Goal: Task Accomplishment & Management: Use online tool/utility

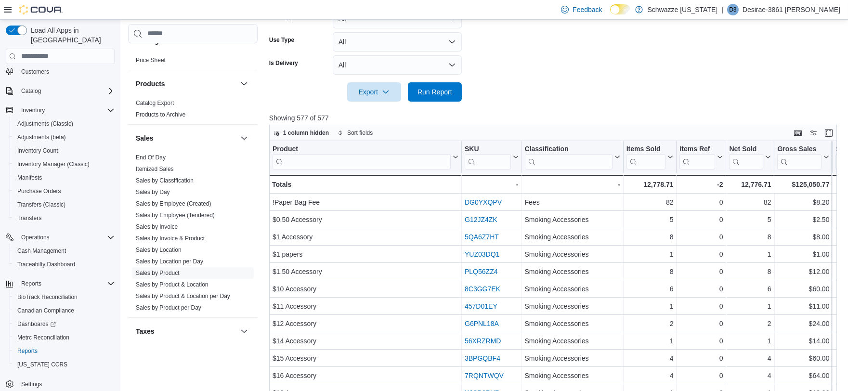
scroll to position [464, 0]
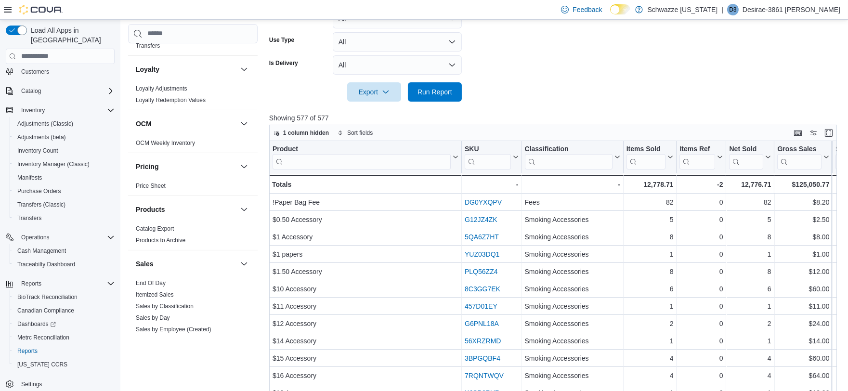
click at [143, 280] on link "End Of Day" at bounding box center [151, 283] width 30 height 7
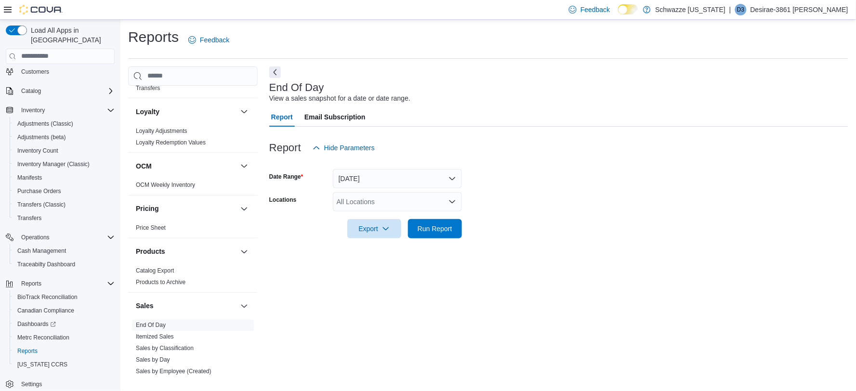
click at [417, 206] on div "All Locations" at bounding box center [397, 201] width 129 height 19
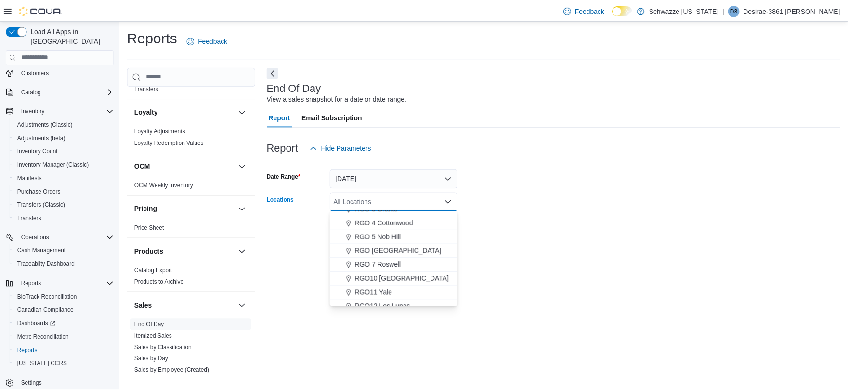
scroll to position [321, 0]
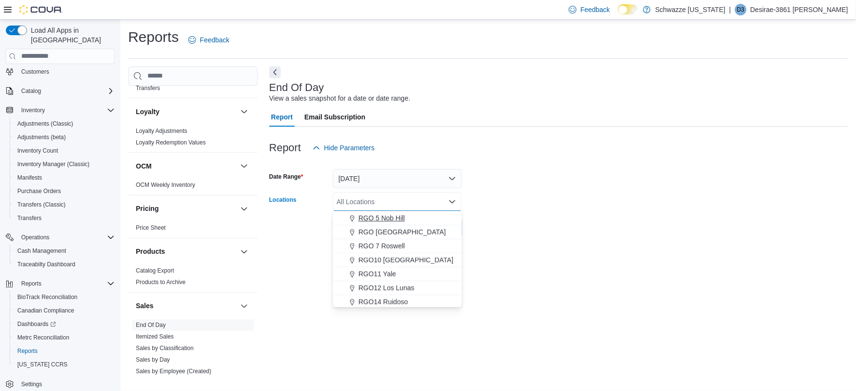
click at [393, 214] on span "RGO 5 Nob Hill" at bounding box center [381, 218] width 46 height 10
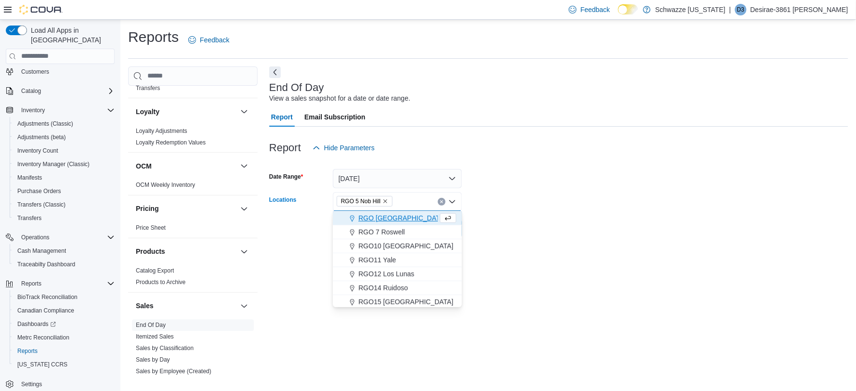
click at [568, 199] on form "Date Range Today Locations RGO 5 Nob Hill Combo box. Selected. RGO 5 Nob Hill. …" at bounding box center [558, 197] width 579 height 81
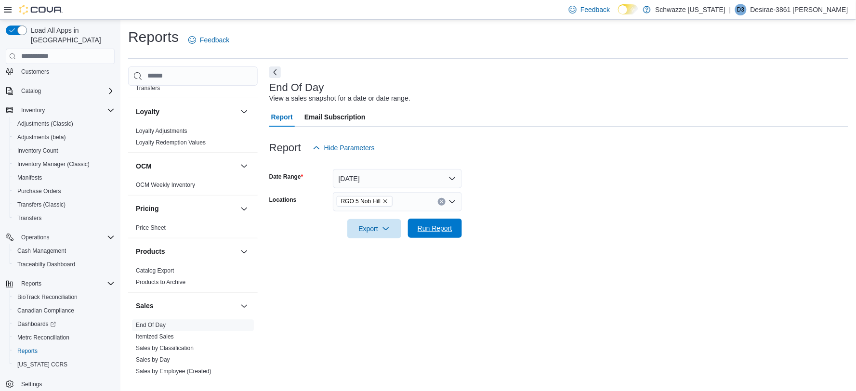
click at [421, 237] on span "Run Report" at bounding box center [435, 228] width 42 height 19
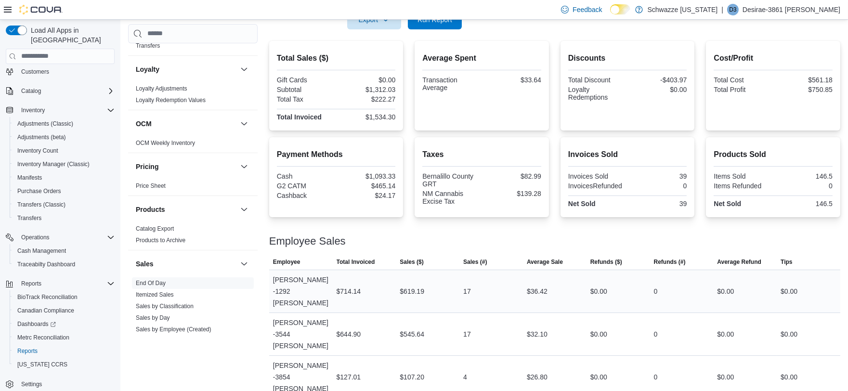
scroll to position [49, 0]
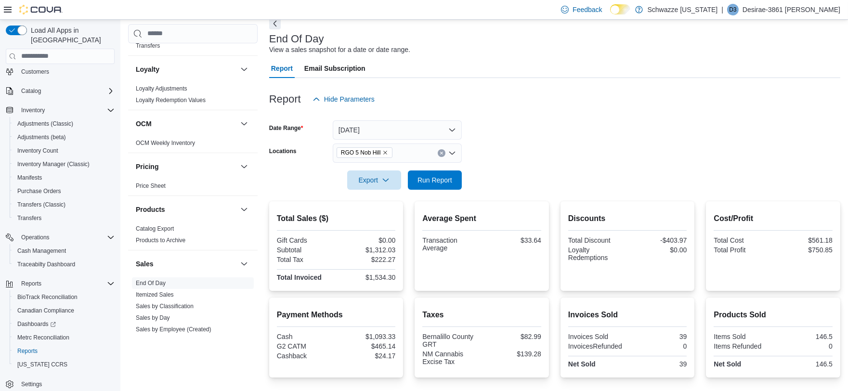
click at [384, 151] on icon "Remove RGO 5 Nob Hill from selection in this group" at bounding box center [385, 153] width 6 height 6
click at [448, 172] on span "Run Report" at bounding box center [435, 179] width 42 height 19
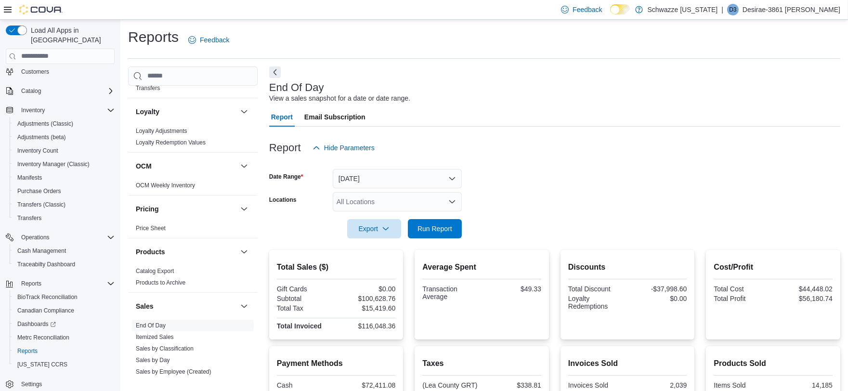
click at [392, 205] on div "All Locations" at bounding box center [397, 201] width 129 height 19
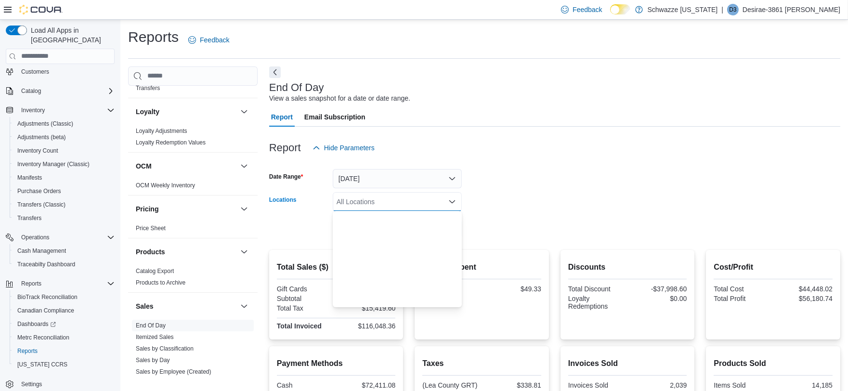
scroll to position [267, 0]
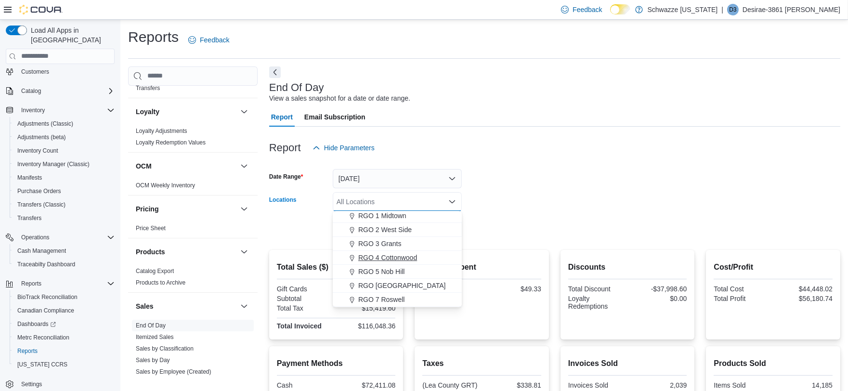
click at [433, 261] on div "RGO 4 Cottonwood" at bounding box center [397, 258] width 117 height 10
click at [393, 198] on icon "Remove RGO 4 Cottonwood from selection in this group" at bounding box center [396, 201] width 6 height 6
click at [390, 215] on span "RGO 5 Nob Hill" at bounding box center [381, 218] width 46 height 10
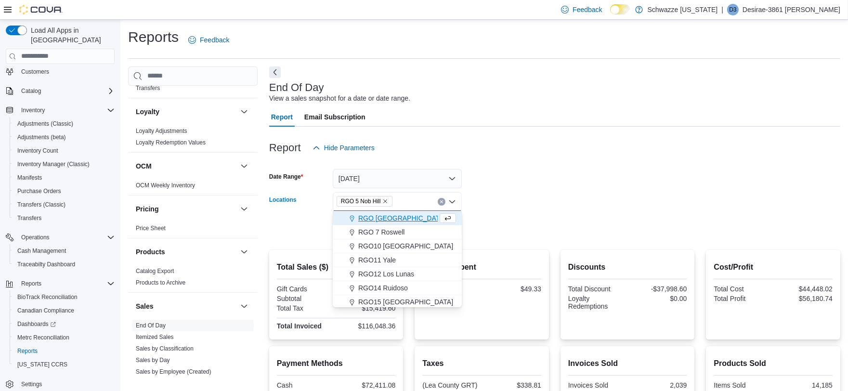
click at [549, 194] on form "Date Range Today Locations RGO 5 Nob Hill Combo box. Selected. RGO 5 Nob Hill. …" at bounding box center [554, 197] width 571 height 81
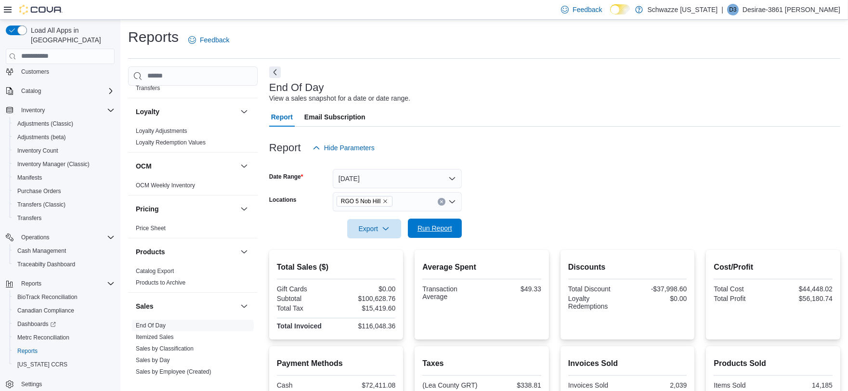
click at [441, 225] on span "Run Report" at bounding box center [434, 228] width 35 height 10
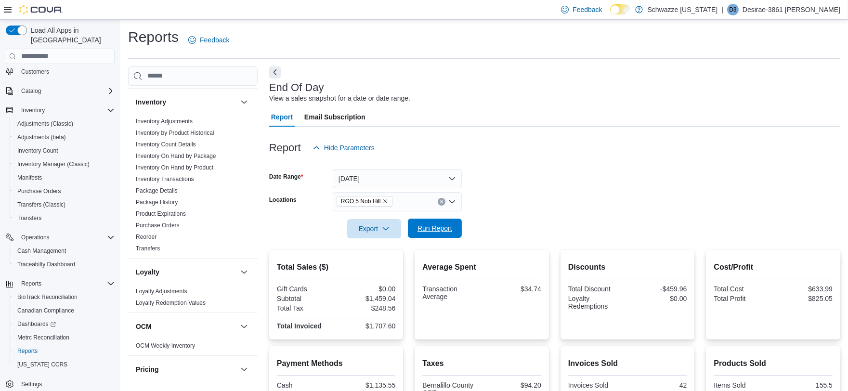
click at [419, 219] on span "Run Report" at bounding box center [435, 228] width 42 height 19
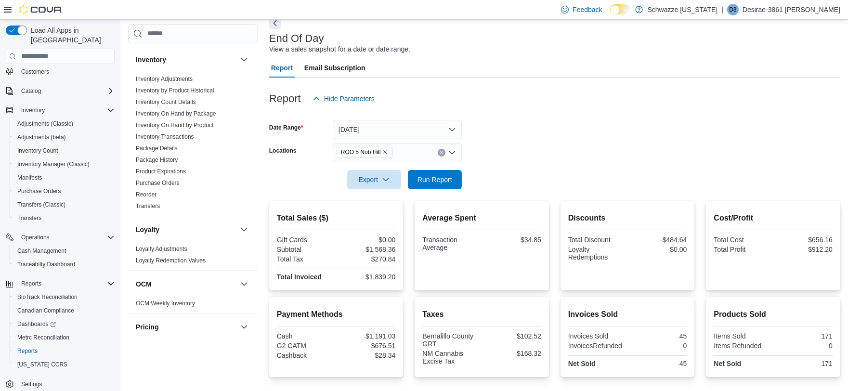
scroll to position [49, 0]
click at [411, 123] on button "Today" at bounding box center [397, 129] width 129 height 19
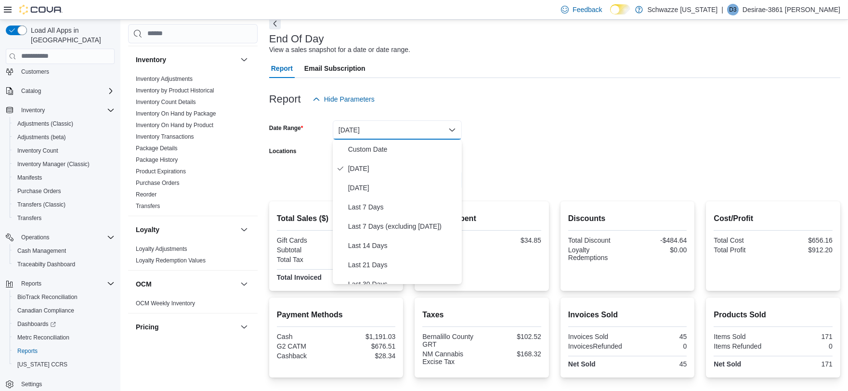
click at [512, 145] on form "Date Range Today Locations RGO 5 Nob Hill Export Run Report" at bounding box center [554, 149] width 571 height 81
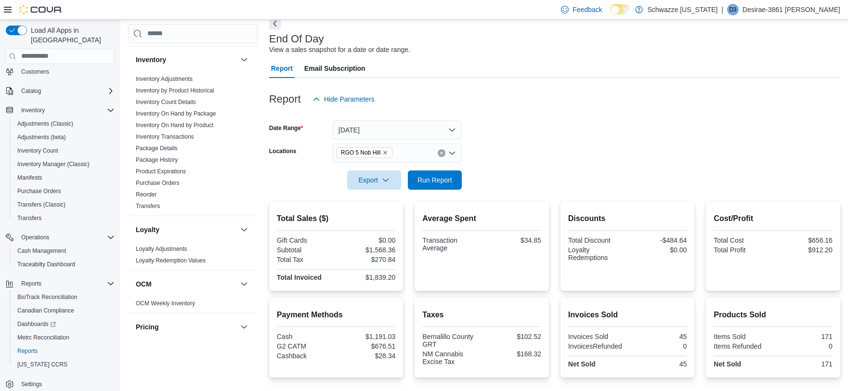
click at [386, 155] on icon "Remove RGO 5 Nob Hill from selection in this group" at bounding box center [385, 153] width 6 height 6
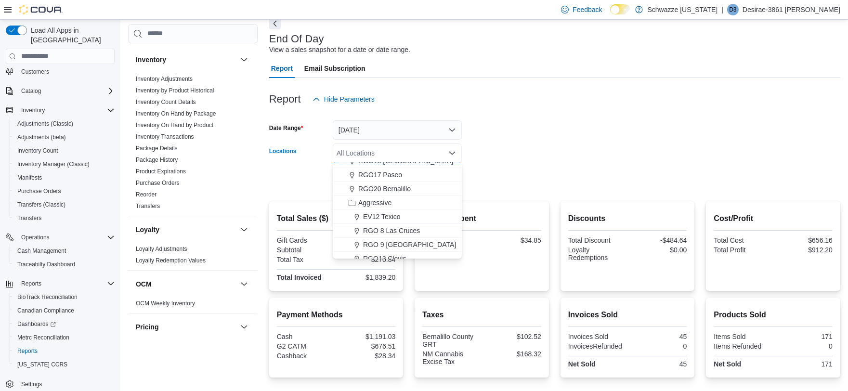
scroll to position [428, 0]
click at [396, 174] on span "RGO17 Paseo" at bounding box center [380, 174] width 44 height 10
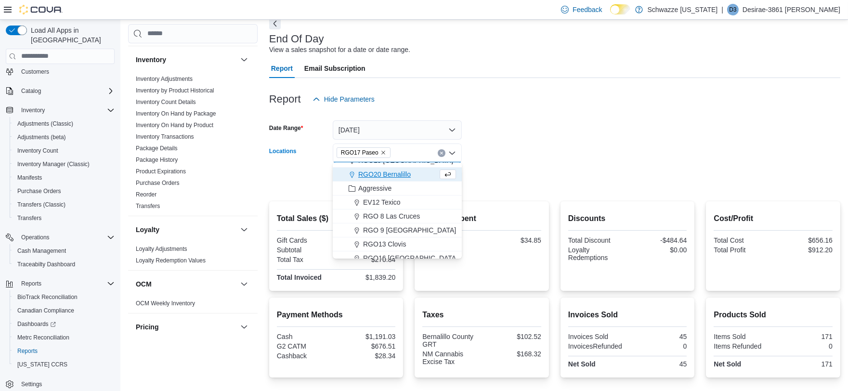
click at [600, 135] on form "Date Range Today Locations RGO17 Paseo Combo box. Selected. RGO17 Paseo. Press …" at bounding box center [554, 149] width 571 height 81
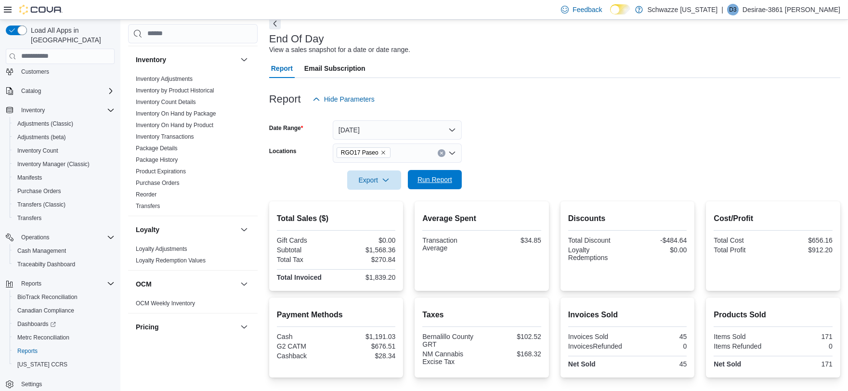
click at [440, 177] on span "Run Report" at bounding box center [434, 180] width 35 height 10
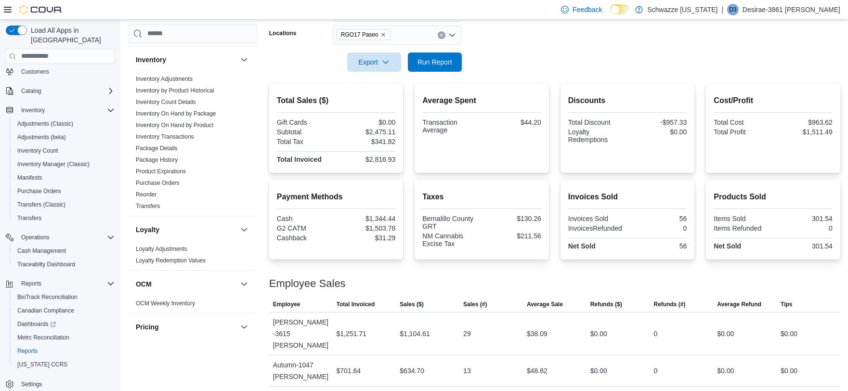
scroll to position [79, 0]
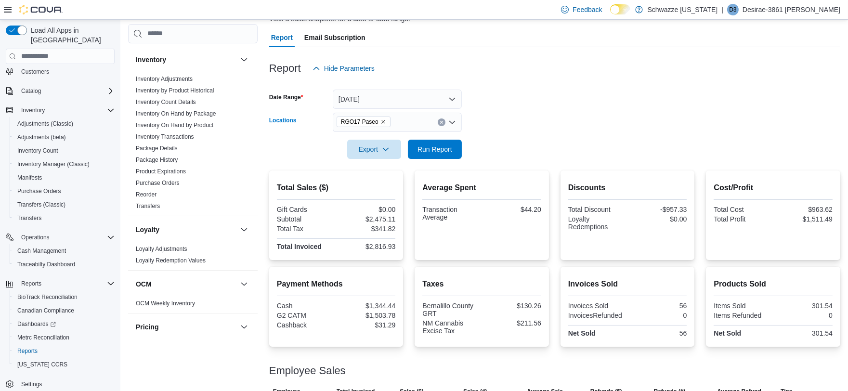
click at [440, 125] on button "Clear input" at bounding box center [442, 122] width 8 height 8
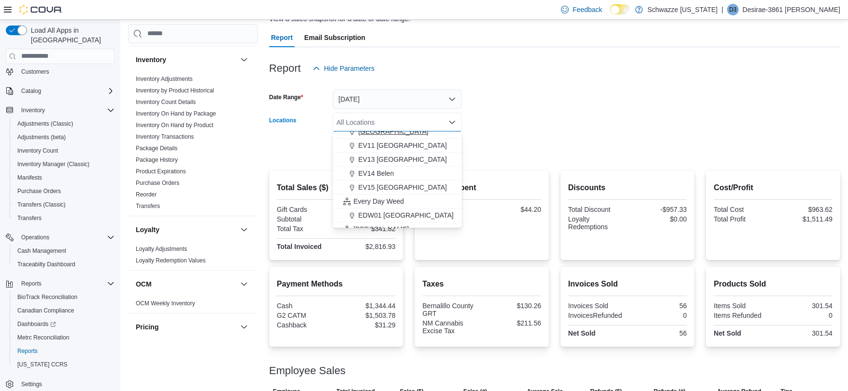
scroll to position [267, 0]
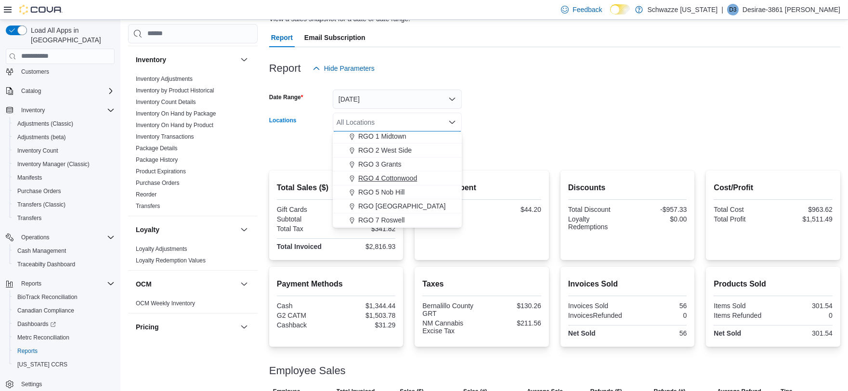
click at [413, 174] on span "RGO 4 Cottonwood" at bounding box center [387, 178] width 59 height 10
click at [583, 103] on form "Date Range Today Locations RGO 4 Cottonwood Combo box. Selected. RGO 4 Cottonwo…" at bounding box center [554, 118] width 571 height 81
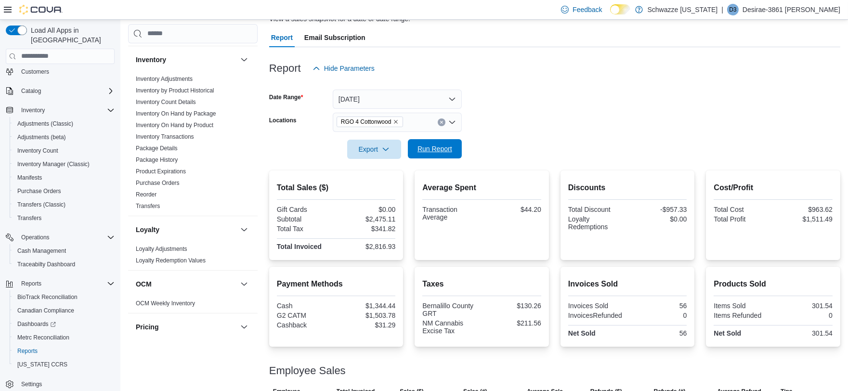
click at [425, 145] on span "Run Report" at bounding box center [434, 149] width 35 height 10
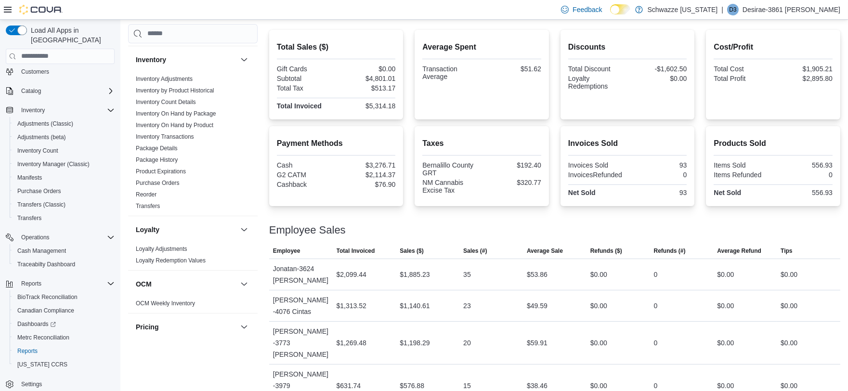
scroll to position [60, 0]
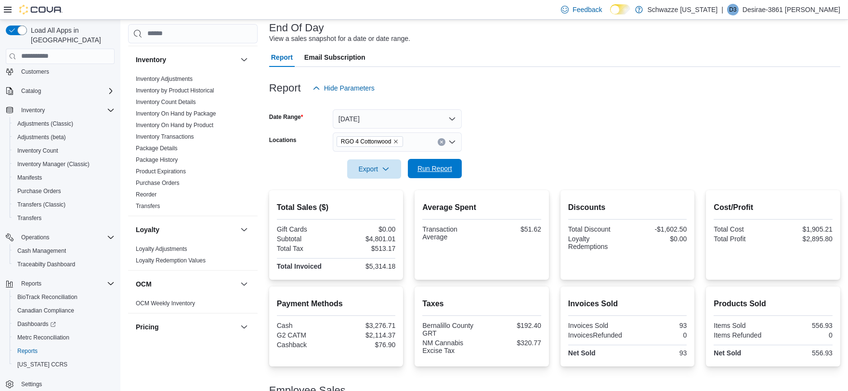
click at [440, 170] on span "Run Report" at bounding box center [434, 169] width 35 height 10
click at [439, 146] on div "RGO 4 Cottonwood" at bounding box center [397, 141] width 129 height 19
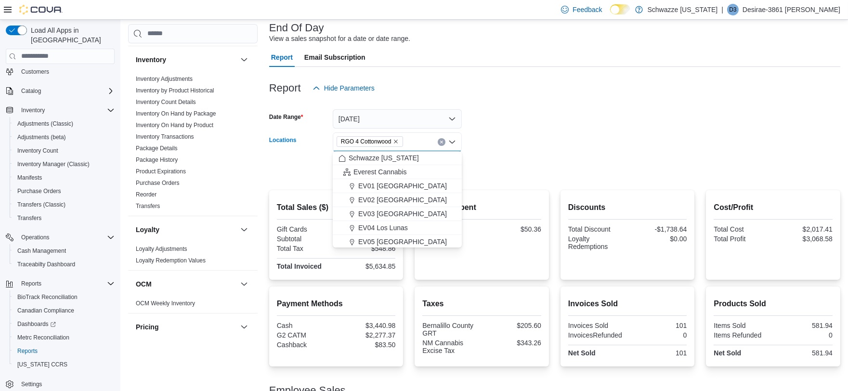
click at [440, 140] on icon "Clear input" at bounding box center [442, 142] width 4 height 4
click at [400, 213] on span "RGO 5 Nob Hill" at bounding box center [381, 212] width 46 height 10
click at [473, 111] on form "Date Range Today Locations RGO 5 Nob Hill Combo box. Selected. RGO 5 Nob Hill. …" at bounding box center [554, 138] width 571 height 81
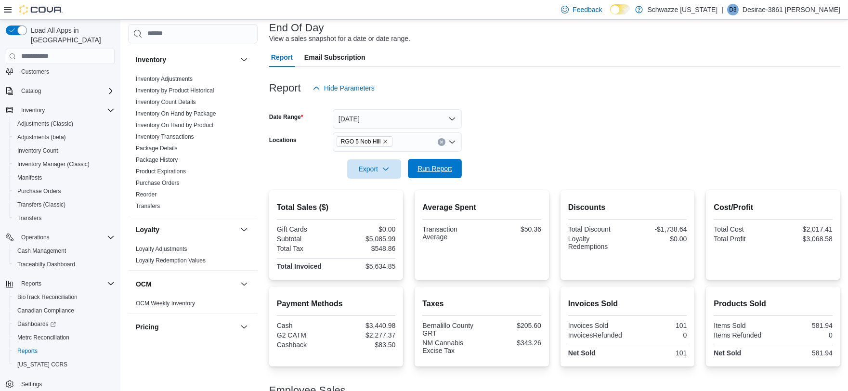
click at [445, 166] on span "Run Report" at bounding box center [434, 169] width 35 height 10
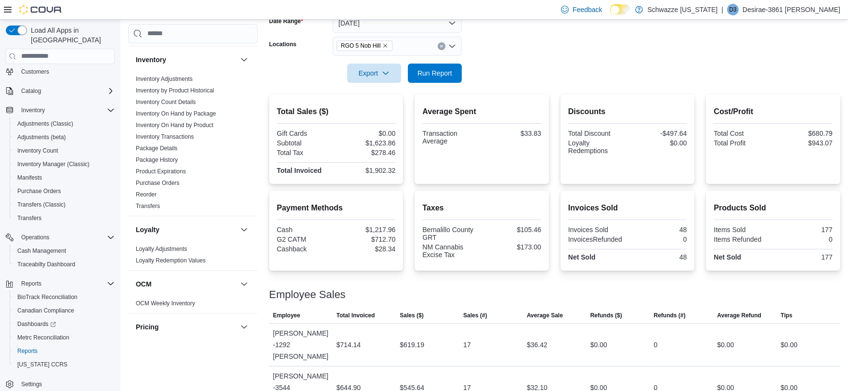
scroll to position [102, 0]
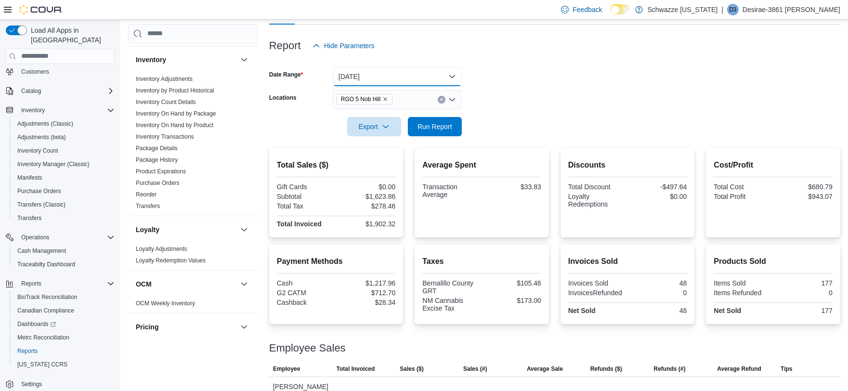
click at [387, 72] on button "Today" at bounding box center [397, 76] width 129 height 19
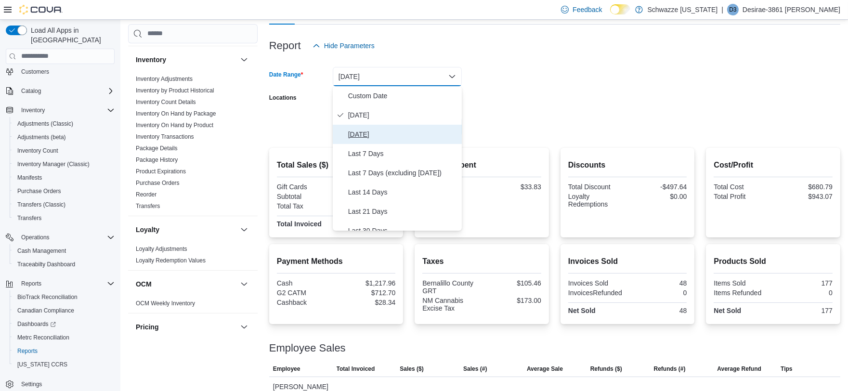
click at [352, 142] on button "Yesterday" at bounding box center [397, 134] width 129 height 19
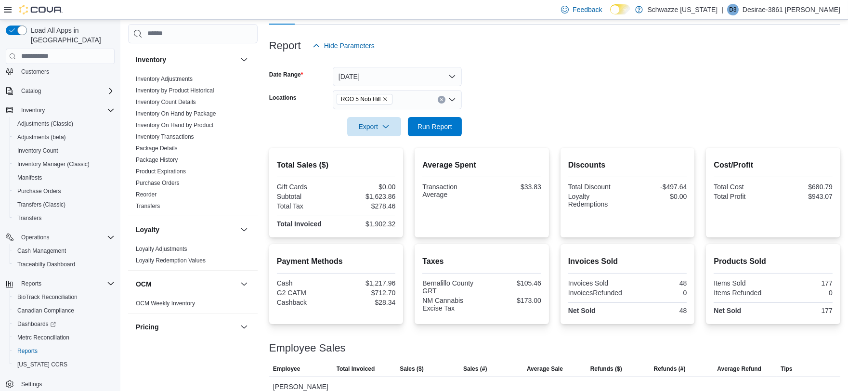
click at [527, 102] on form "Date Range Yesterday Locations RGO 5 Nob Hill Export Run Report" at bounding box center [554, 95] width 571 height 81
click at [454, 131] on span "Run Report" at bounding box center [435, 126] width 42 height 19
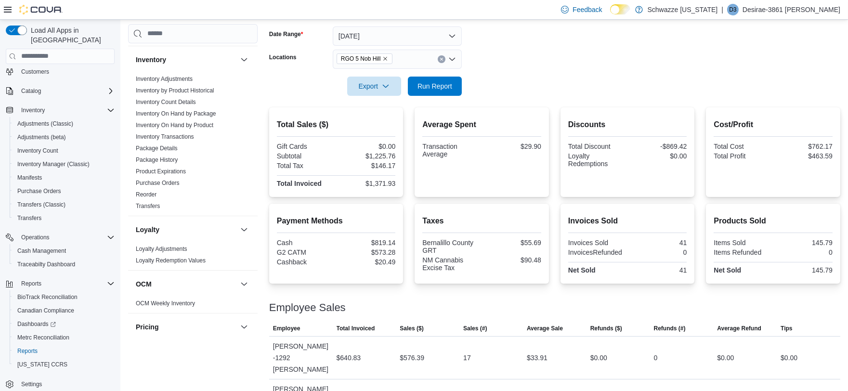
scroll to position [124, 0]
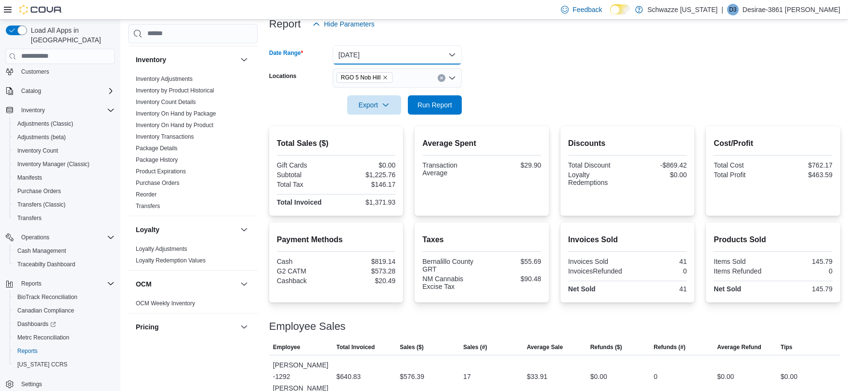
click at [390, 47] on button "Yesterday" at bounding box center [397, 54] width 129 height 19
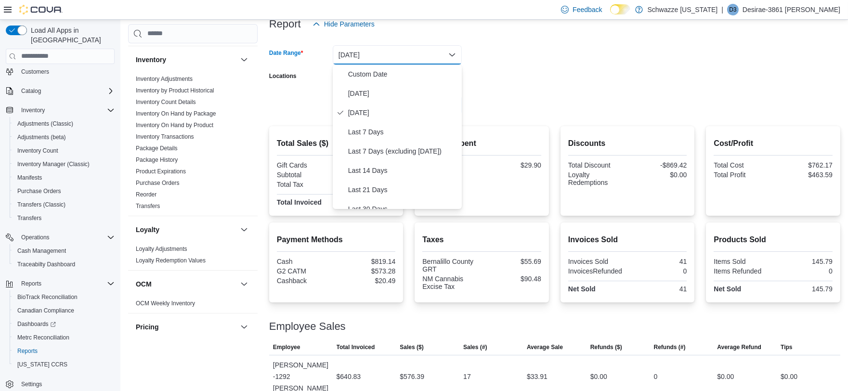
click at [501, 85] on form "Date Range Yesterday Locations RGO 5 Nob Hill Export Run Report" at bounding box center [554, 74] width 571 height 81
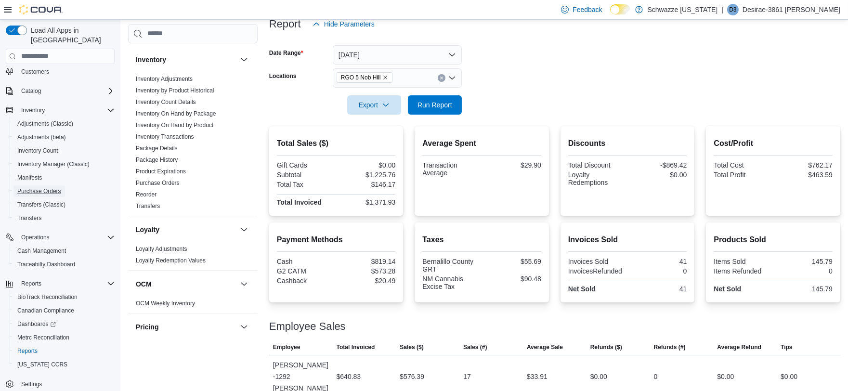
drag, startPoint x: 61, startPoint y: 179, endPoint x: 59, endPoint y: 174, distance: 5.2
click at [61, 185] on link "Purchase Orders" at bounding box center [39, 191] width 52 height 12
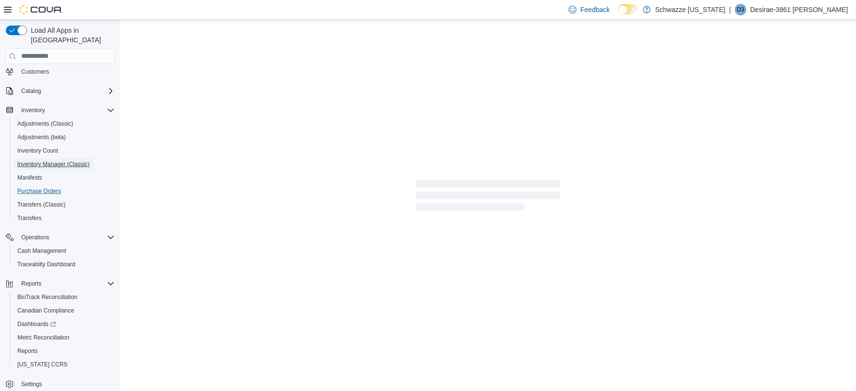
click at [44, 160] on span "Inventory Manager (Classic)" at bounding box center [53, 164] width 72 height 8
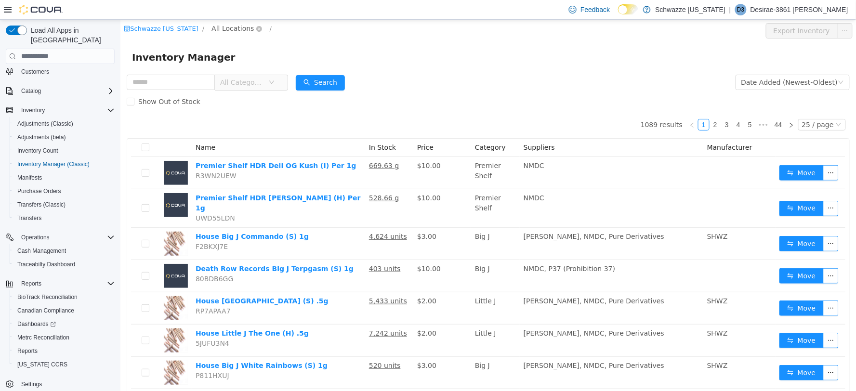
click at [224, 31] on span "All Locations" at bounding box center [232, 28] width 42 height 11
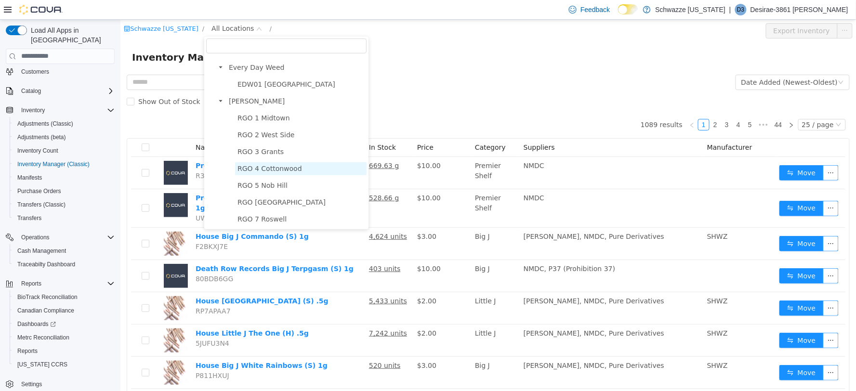
scroll to position [267, 0]
click at [280, 188] on span "RGO 5 Nob Hill" at bounding box center [300, 183] width 131 height 13
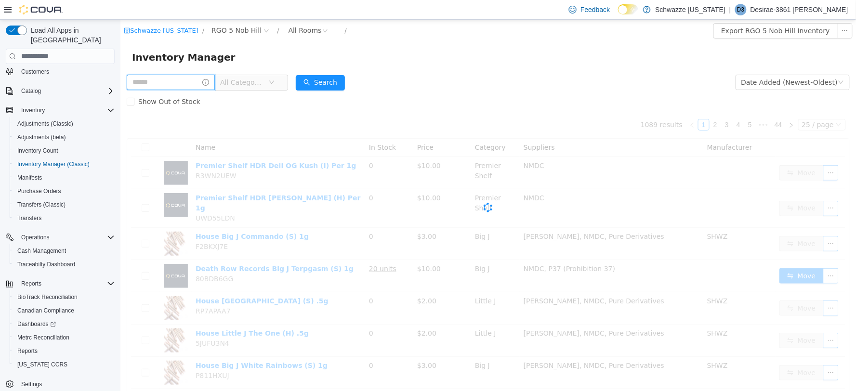
click at [173, 88] on input "text" at bounding box center [170, 81] width 88 height 15
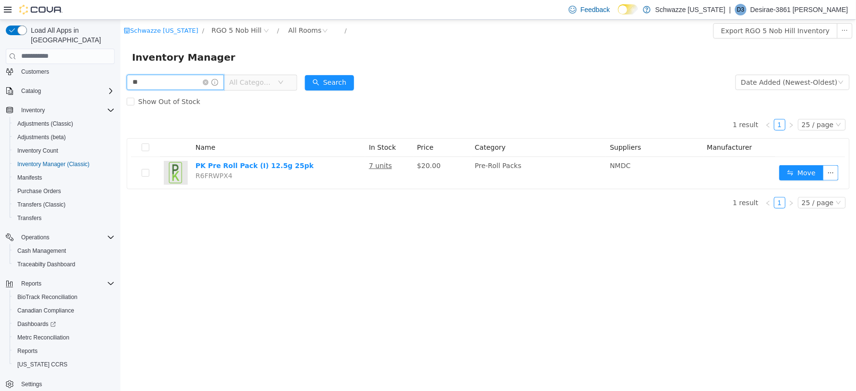
click at [176, 88] on input "**" at bounding box center [174, 81] width 97 height 15
click at [240, 30] on span "RGO 5 Nob Hill" at bounding box center [236, 30] width 50 height 11
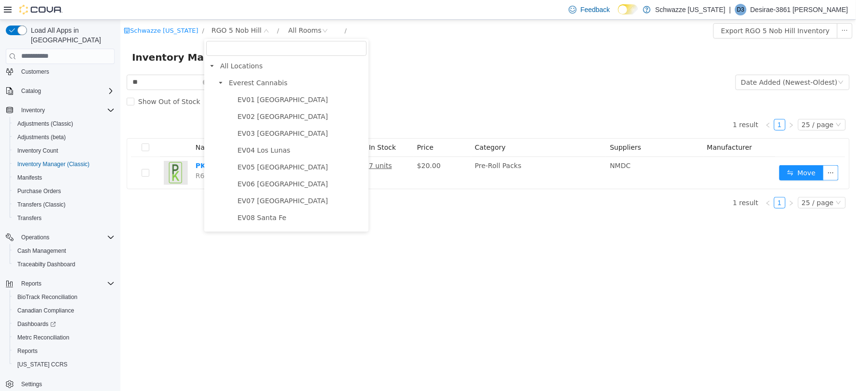
click at [564, 25] on div "Schwazze New Mexico / RGO 5 Nob Hill / All Rooms /" at bounding box center [426, 30] width 607 height 15
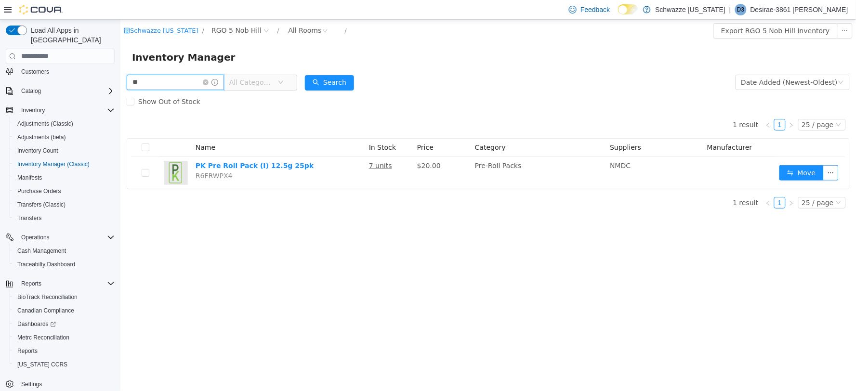
click at [157, 77] on input "**" at bounding box center [174, 81] width 97 height 15
click at [382, 303] on div "Schwazze New Mexico / RGO 5 Nob Hill / All Rooms / Export RGO 5 Nob Hill Invent…" at bounding box center [487, 204] width 735 height 371
click at [157, 85] on input "**" at bounding box center [174, 81] width 97 height 15
type input "*********"
click at [208, 84] on icon "icon: close-circle" at bounding box center [205, 82] width 6 height 6
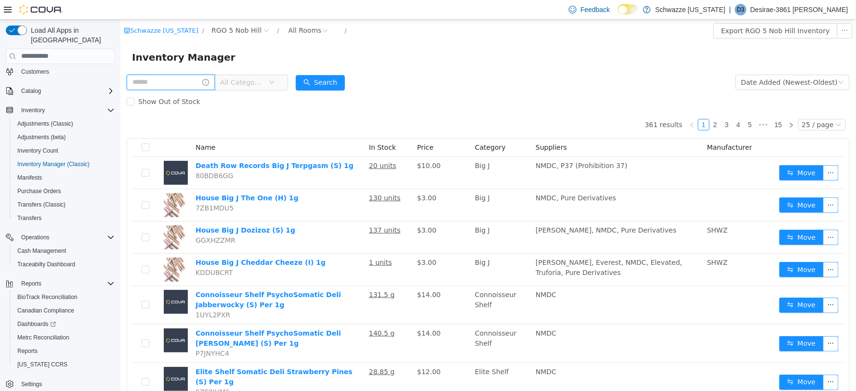
click at [167, 76] on input "text" at bounding box center [170, 81] width 88 height 15
type input "**********"
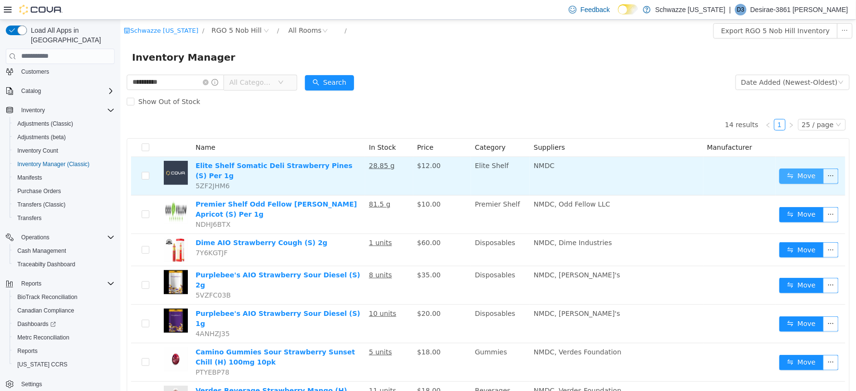
click at [783, 175] on button "Move" at bounding box center [801, 175] width 44 height 15
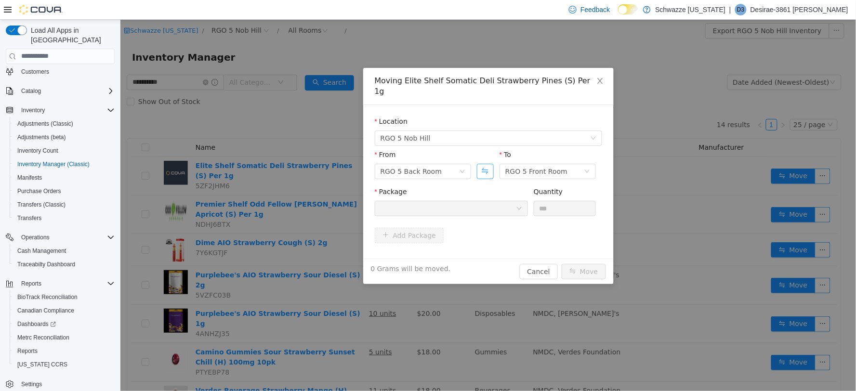
click at [486, 163] on button "Swap" at bounding box center [484, 170] width 17 height 15
click at [459, 201] on div at bounding box center [447, 208] width 135 height 14
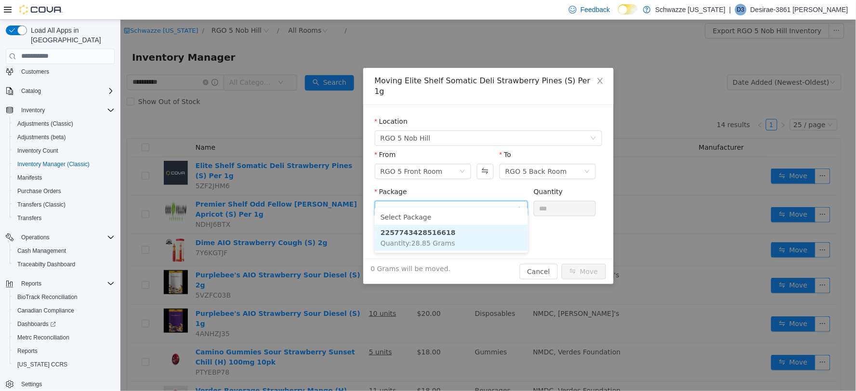
click at [421, 235] on strong "2257743428516618" at bounding box center [417, 232] width 75 height 8
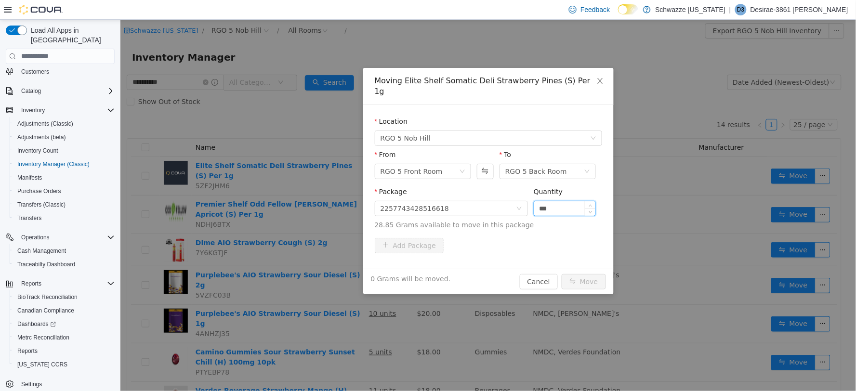
click at [566, 202] on input "***" at bounding box center [565, 208] width 62 height 14
click at [565, 202] on input "***" at bounding box center [565, 208] width 62 height 14
click at [564, 202] on input "***" at bounding box center [565, 208] width 62 height 14
type input "*****"
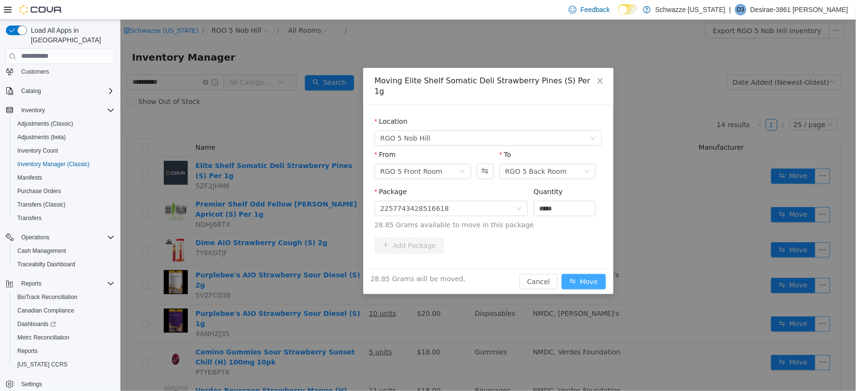
click at [576, 274] on button "Move" at bounding box center [583, 281] width 44 height 15
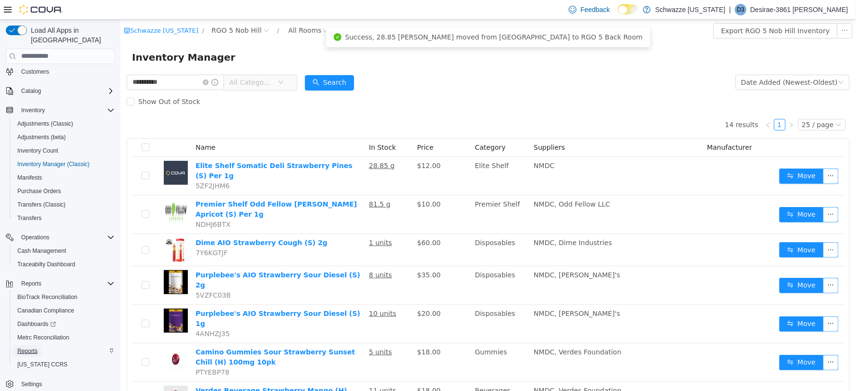
click at [21, 347] on span "Reports" at bounding box center [27, 351] width 20 height 8
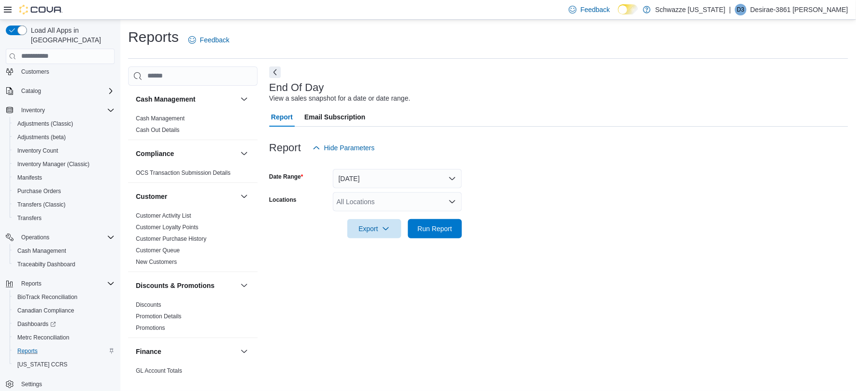
click at [384, 206] on div "All Locations" at bounding box center [397, 201] width 129 height 19
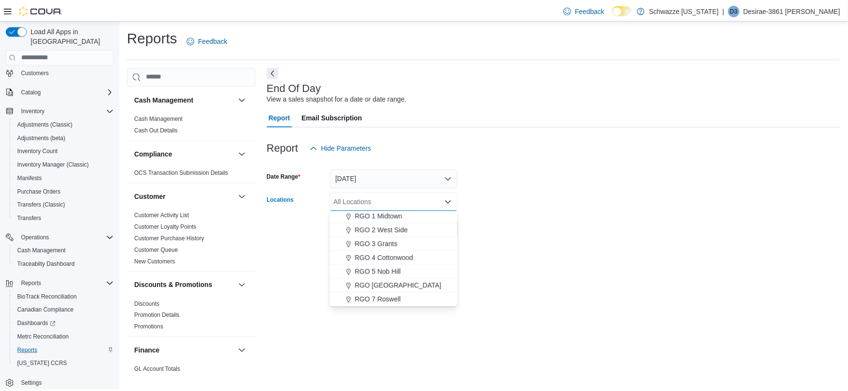
scroll to position [267, 0]
click at [395, 270] on span "RGO 5 Nob Hill" at bounding box center [381, 272] width 46 height 10
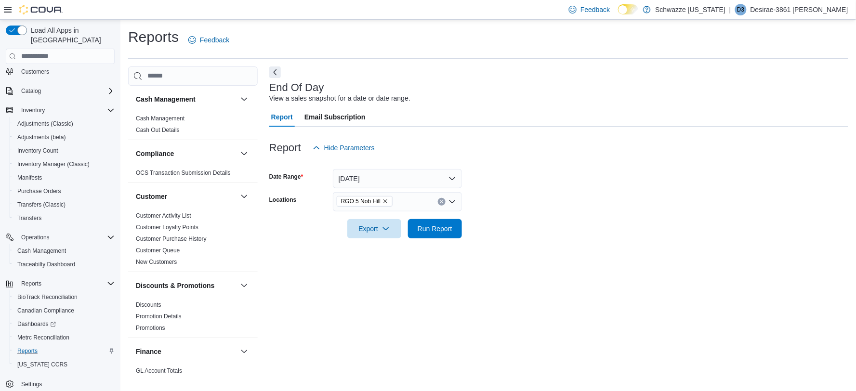
drag, startPoint x: 571, startPoint y: 220, endPoint x: 386, endPoint y: 243, distance: 185.9
click at [569, 222] on form "Date Range Today Locations RGO 5 Nob Hill Export Run Report" at bounding box center [558, 197] width 579 height 81
click at [437, 224] on span "Run Report" at bounding box center [434, 228] width 35 height 10
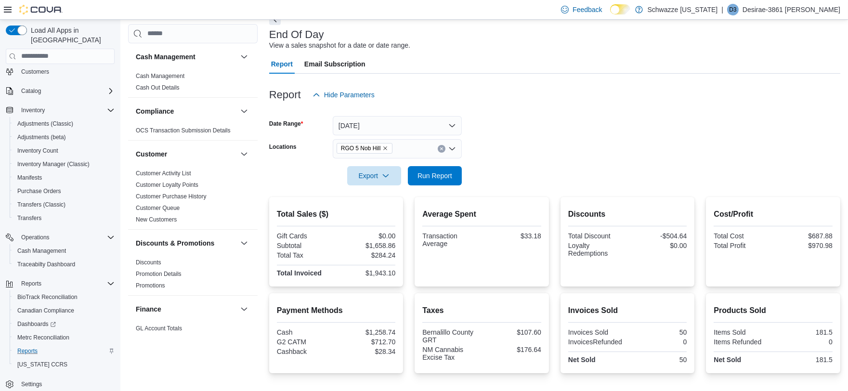
scroll to position [49, 0]
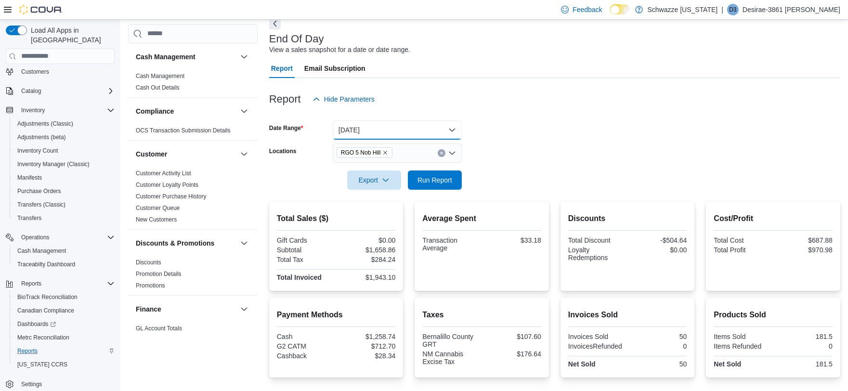
click at [445, 125] on button "Today" at bounding box center [397, 129] width 129 height 19
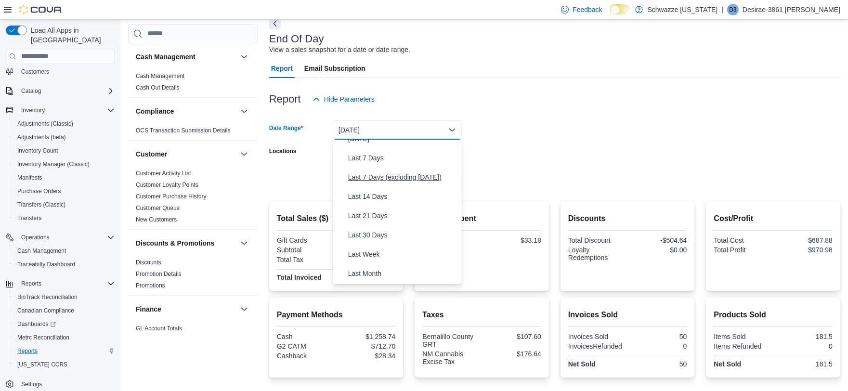
scroll to position [107, 0]
click at [508, 148] on form "Date Range Today Locations RGO 5 Nob Hill Export Run Report" at bounding box center [554, 149] width 571 height 81
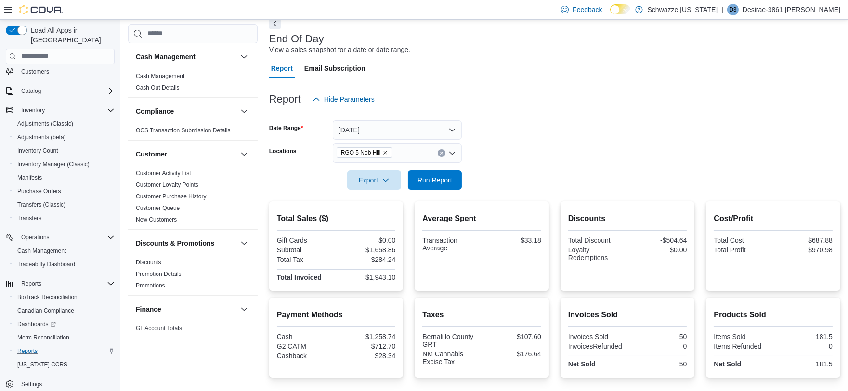
click at [440, 153] on icon "Clear input" at bounding box center [442, 153] width 4 height 4
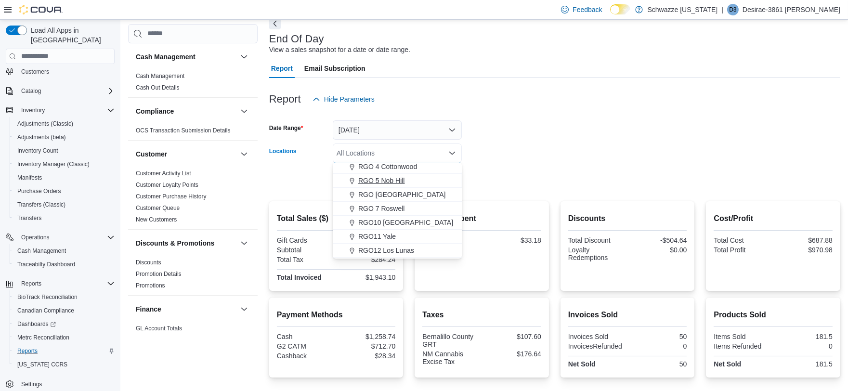
scroll to position [321, 0]
click at [388, 231] on button "RGO11 Yale" at bounding box center [397, 226] width 129 height 14
click at [582, 106] on div "Report Hide Parameters" at bounding box center [554, 99] width 571 height 19
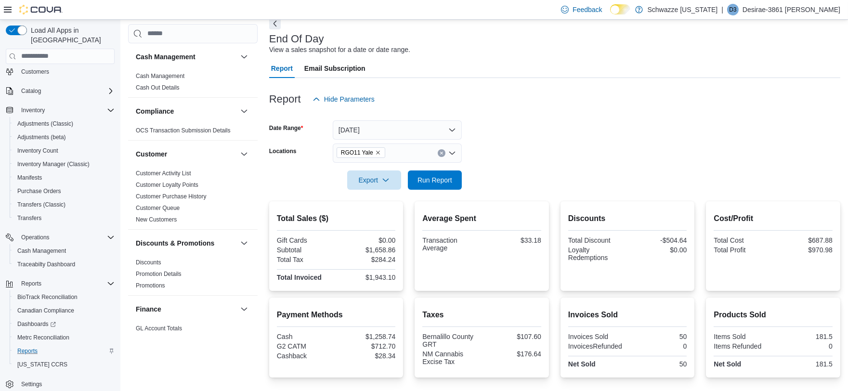
click at [431, 189] on div "Export Run Report" at bounding box center [365, 179] width 193 height 19
click at [438, 177] on span "Run Report" at bounding box center [434, 180] width 35 height 10
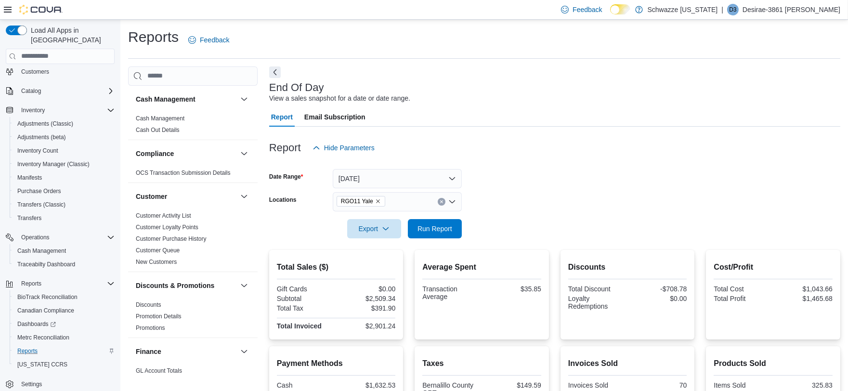
click at [438, 199] on button "Clear input" at bounding box center [442, 202] width 8 height 8
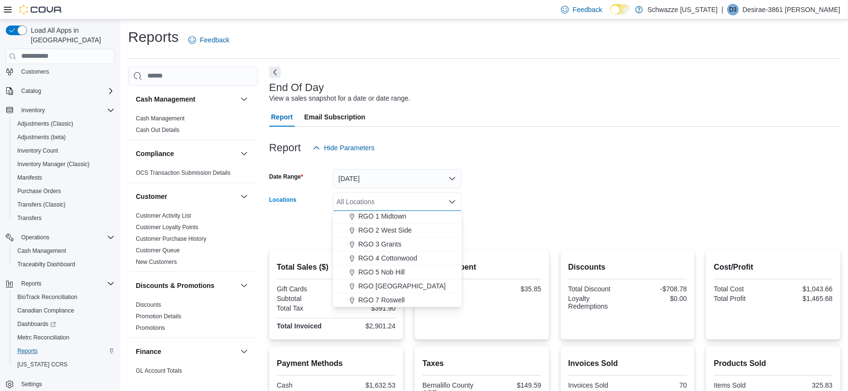
scroll to position [267, 0]
click at [407, 258] on span "RGO 4 Cottonwood" at bounding box center [387, 258] width 59 height 10
click at [562, 188] on form "Date Range Today Locations RGO 4 Cottonwood Combo box. Selected. RGO 4 Cottonwo…" at bounding box center [554, 197] width 571 height 81
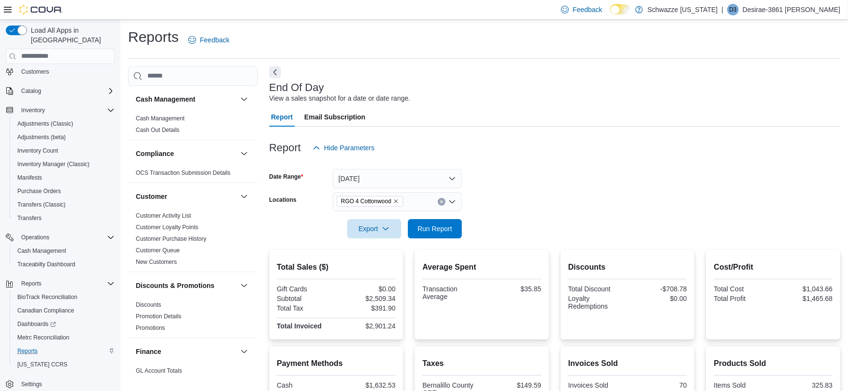
drag, startPoint x: 466, startPoint y: 215, endPoint x: 434, endPoint y: 243, distance: 42.7
click at [464, 217] on div at bounding box center [554, 215] width 571 height 8
click at [434, 235] on span "Run Report" at bounding box center [435, 228] width 42 height 19
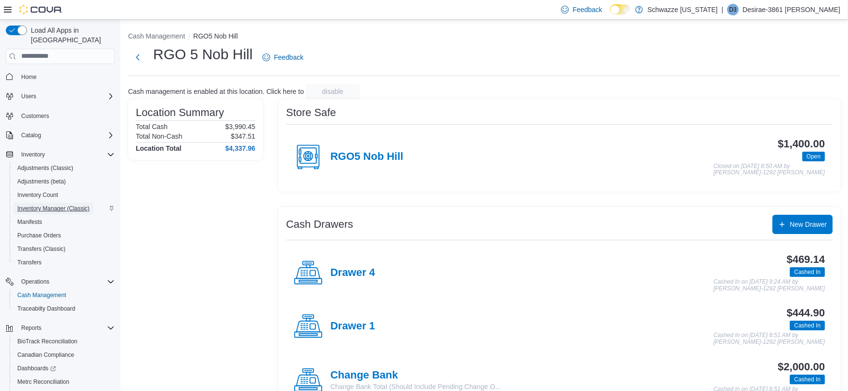
click at [55, 205] on span "Inventory Manager (Classic)" at bounding box center [53, 209] width 72 height 8
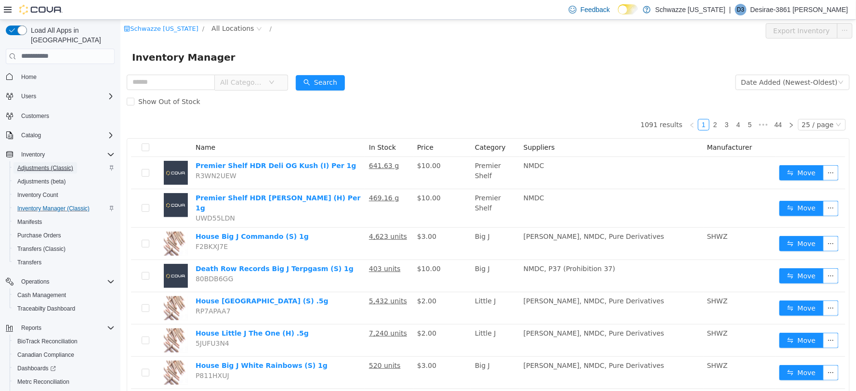
click at [44, 164] on span "Adjustments (Classic)" at bounding box center [45, 168] width 56 height 8
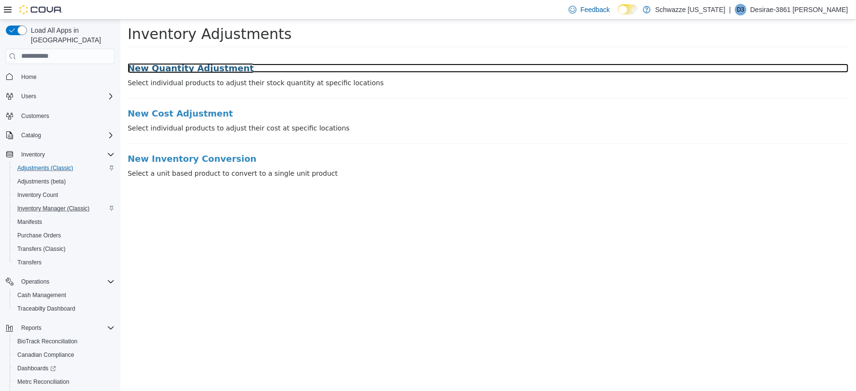
click at [179, 66] on h3 "New Quantity Adjustment" at bounding box center [487, 68] width 721 height 10
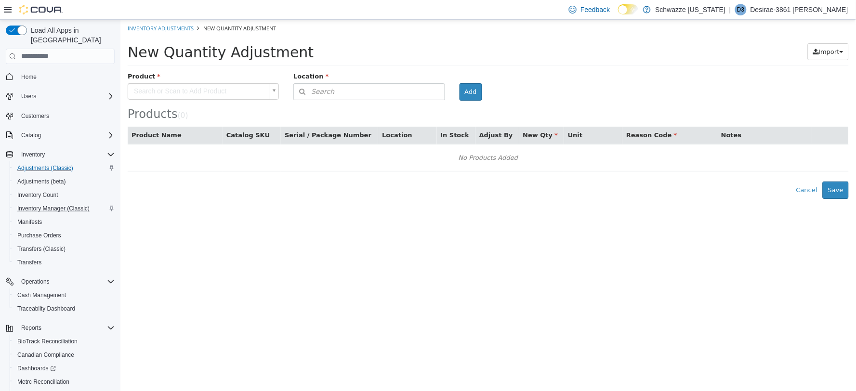
click at [204, 98] on body "× Inventory Adjustments New Quantity Adjustment New Quantity Adjustment Import …" at bounding box center [487, 108] width 735 height 179
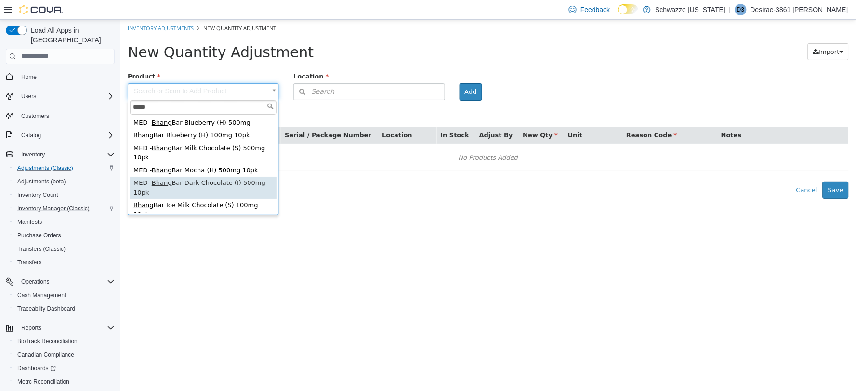
type input "*****"
type input "**********"
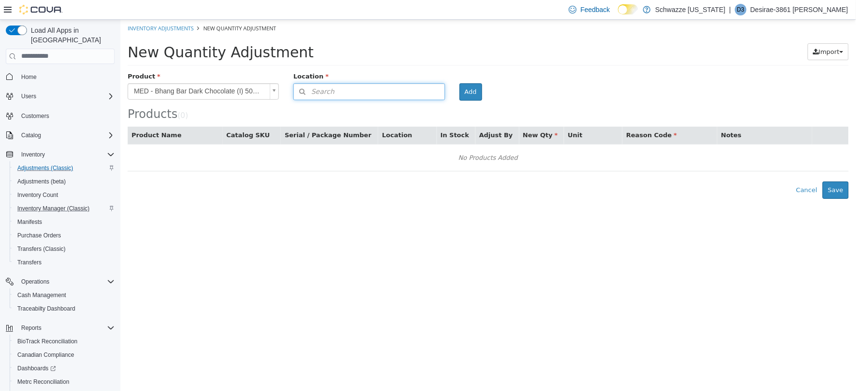
click at [354, 86] on button "Search" at bounding box center [368, 91] width 151 height 17
type input "***"
click at [373, 121] on div "RGO 5 Nob Hill" at bounding box center [371, 122] width 128 height 10
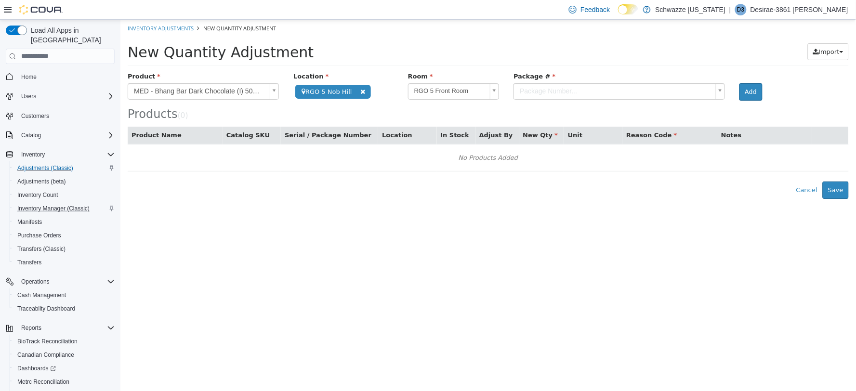
click at [583, 88] on body "**********" at bounding box center [487, 108] width 735 height 179
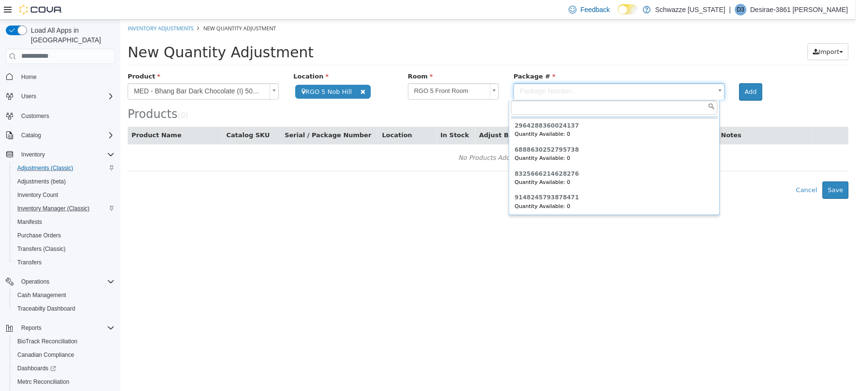
scroll to position [71, 0]
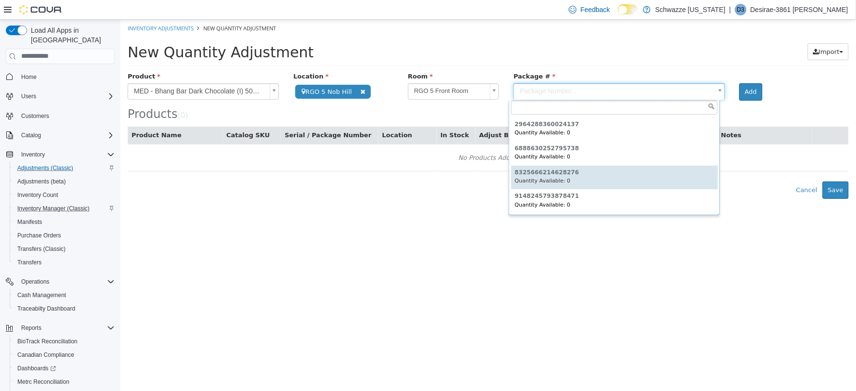
type input "**********"
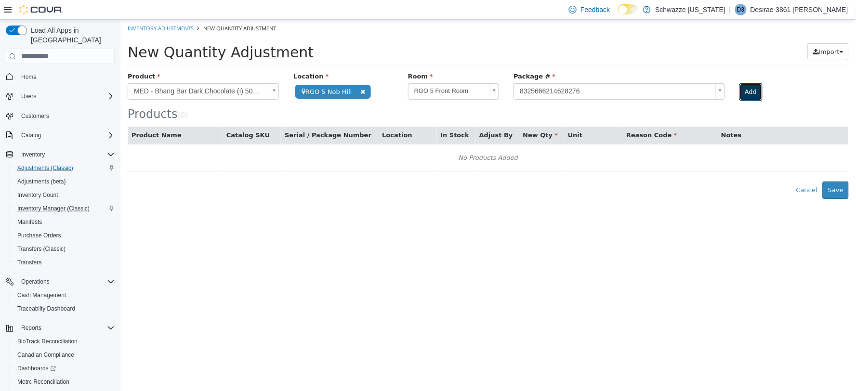
click at [754, 85] on button "Add" at bounding box center [750, 91] width 23 height 17
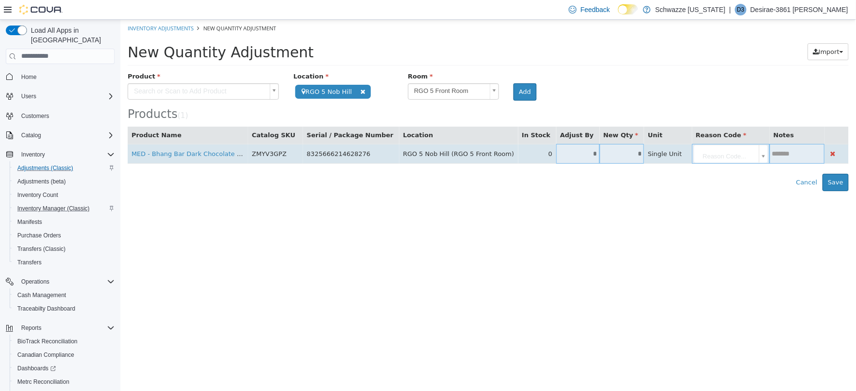
click at [599, 156] on input "*" at bounding box center [621, 153] width 45 height 7
click at [561, 155] on input "*" at bounding box center [577, 153] width 43 height 7
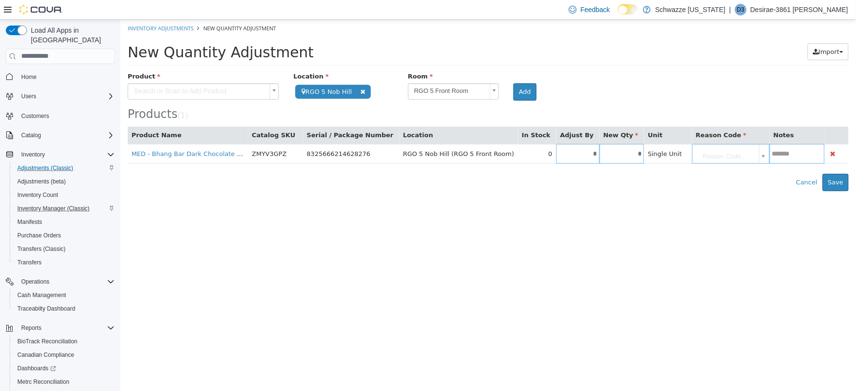
type input "*"
click at [571, 191] on html "**********" at bounding box center [487, 104] width 735 height 171
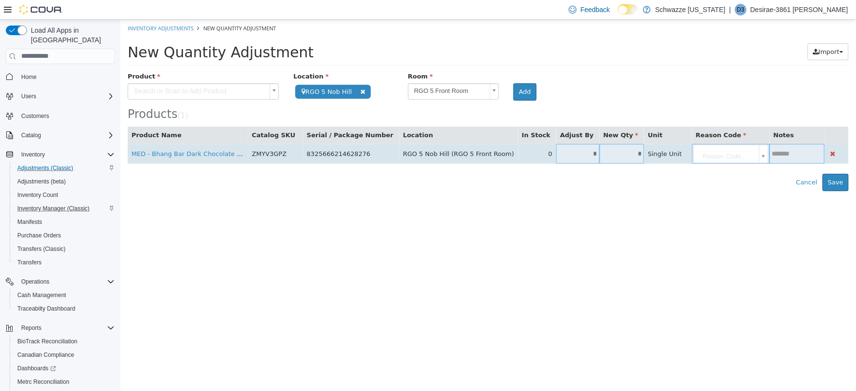
click at [703, 153] on body "**********" at bounding box center [487, 104] width 735 height 171
click at [804, 152] on input "text" at bounding box center [819, 153] width 30 height 7
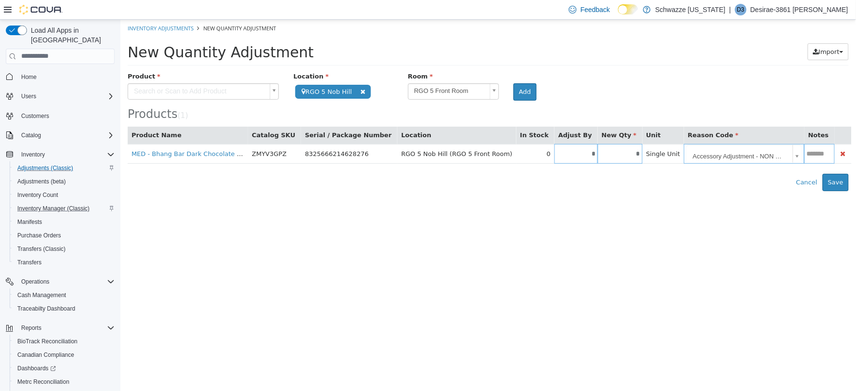
click at [725, 145] on body "**********" at bounding box center [487, 104] width 735 height 171
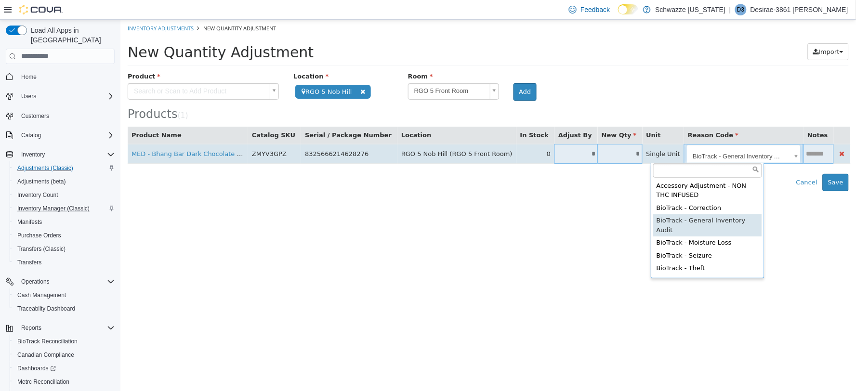
click at [716, 146] on body "**********" at bounding box center [487, 104] width 735 height 171
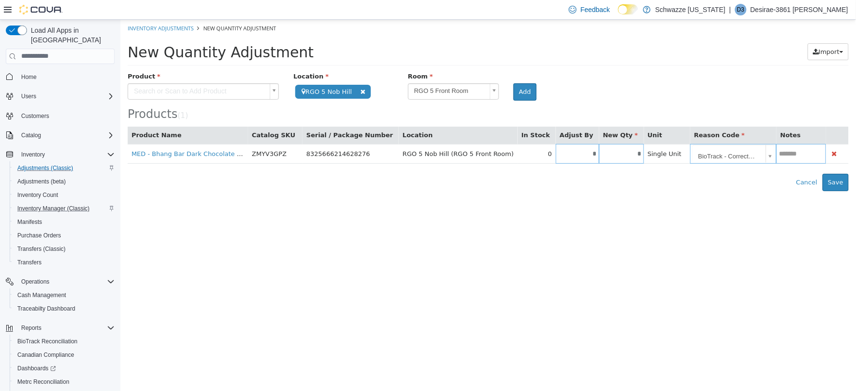
type input "**********"
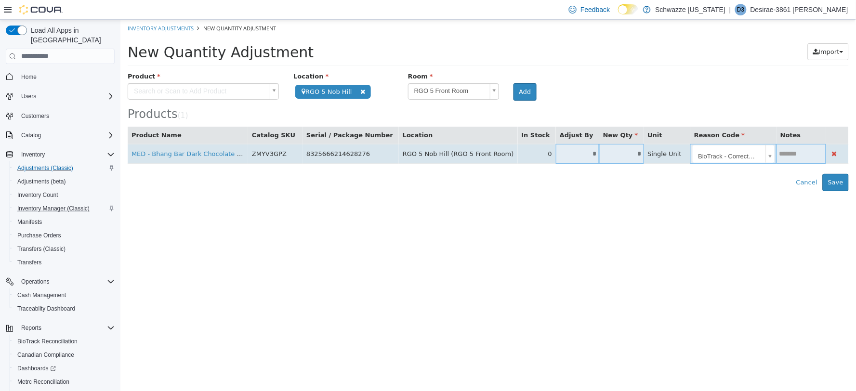
click at [789, 157] on input "text" at bounding box center [801, 153] width 50 height 7
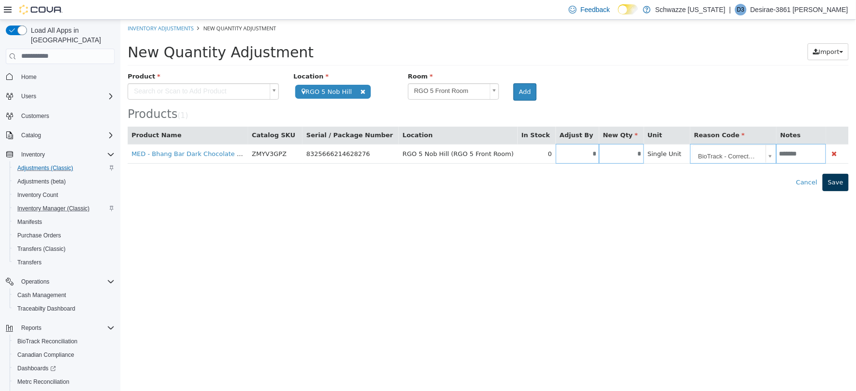
type input "*******"
click at [834, 179] on button "Save" at bounding box center [835, 181] width 26 height 17
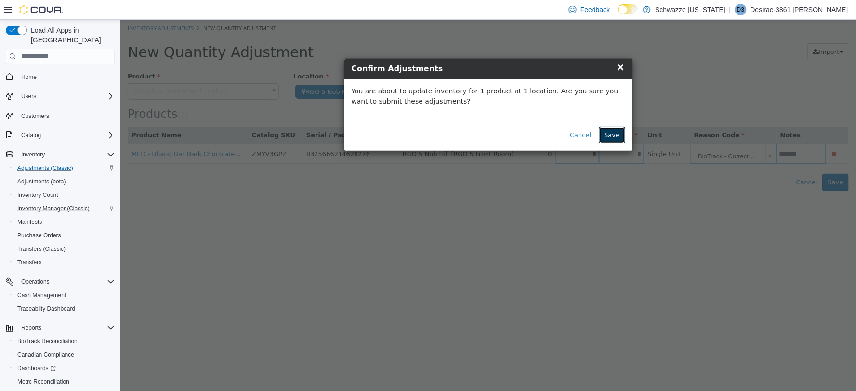
click at [611, 143] on button "Save" at bounding box center [612, 134] width 26 height 17
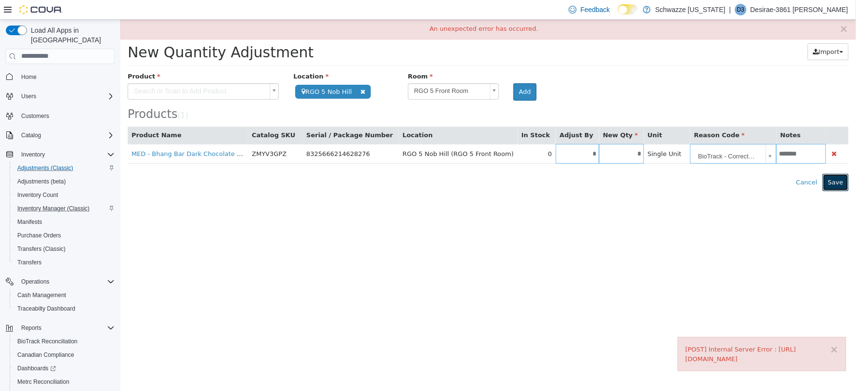
click at [841, 183] on button "Save" at bounding box center [835, 181] width 26 height 17
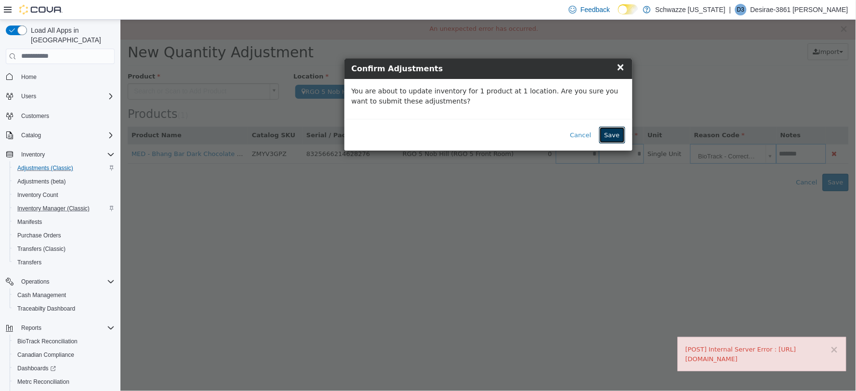
click at [613, 132] on button "Save" at bounding box center [612, 134] width 26 height 17
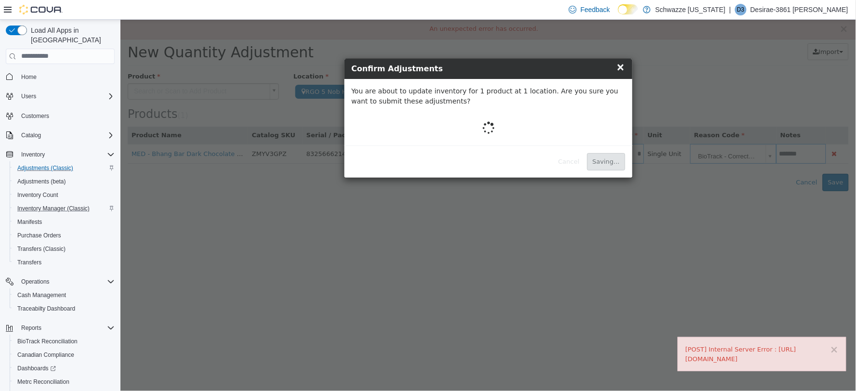
click at [574, 311] on div "× x Confirm Adjustments You are about to update inventory for 1 product at 1 lo…" at bounding box center [487, 204] width 735 height 371
click at [675, 179] on div "× x Confirm Adjustments You are about to update inventory for 1 product at 1 lo…" at bounding box center [487, 204] width 735 height 371
click at [673, 183] on div "× x Confirm Adjustments You are about to update inventory for 1 product at 1 lo…" at bounding box center [487, 204] width 735 height 371
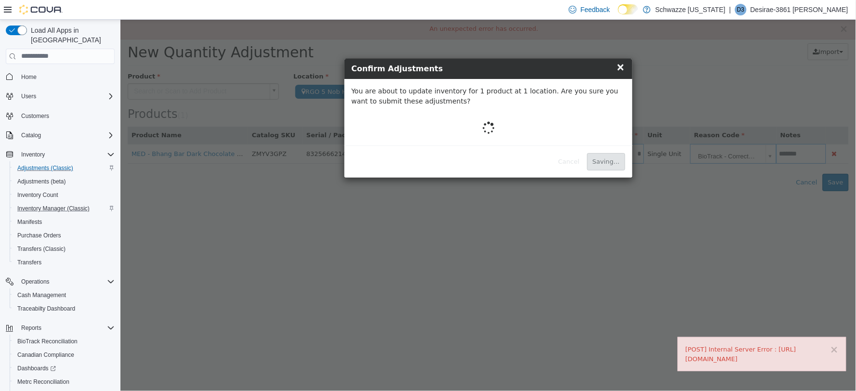
click at [673, 183] on div "× x Confirm Adjustments You are about to update inventory for 1 product at 1 lo…" at bounding box center [487, 204] width 735 height 371
click at [642, 71] on div "× x Confirm Adjustments You are about to update inventory for 1 product at 1 lo…" at bounding box center [487, 118] width 735 height 120
click at [632, 83] on div "× x Confirm Adjustments You are about to update inventory for 1 product at 1 lo…" at bounding box center [487, 118] width 735 height 120
drag, startPoint x: 613, startPoint y: 100, endPoint x: 613, endPoint y: 137, distance: 37.1
click at [613, 137] on div "You are about to update inventory for 1 product at 1 location. Are you sure you…" at bounding box center [488, 111] width 288 height 66
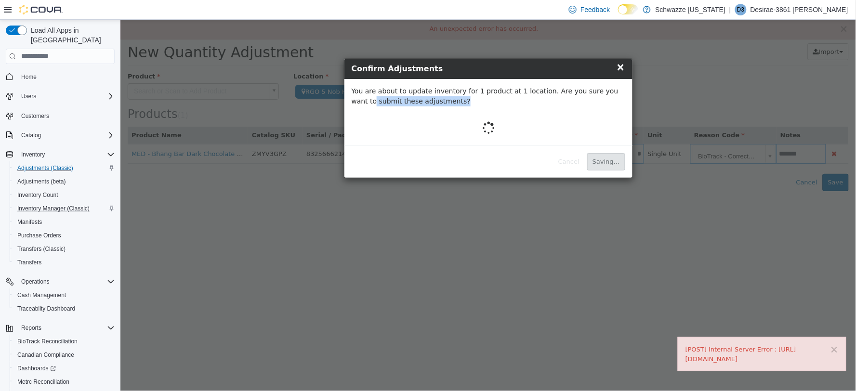
click at [670, 82] on div "× x Confirm Adjustments You are about to update inventory for 1 product at 1 lo…" at bounding box center [487, 118] width 735 height 120
click at [631, 271] on div "× x Confirm Adjustments You are about to update inventory for 1 product at 1 lo…" at bounding box center [487, 204] width 735 height 371
